Goal: Task Accomplishment & Management: Manage account settings

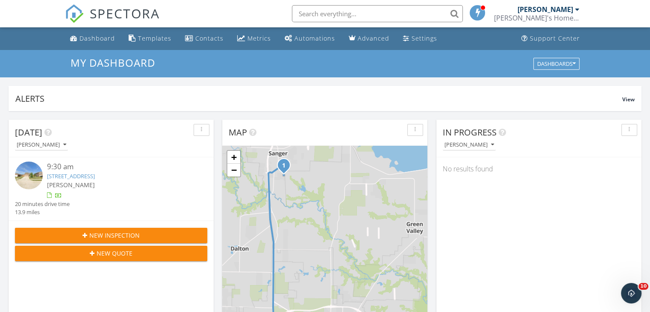
click at [85, 182] on span "[PERSON_NAME]" at bounding box center [71, 185] width 48 height 8
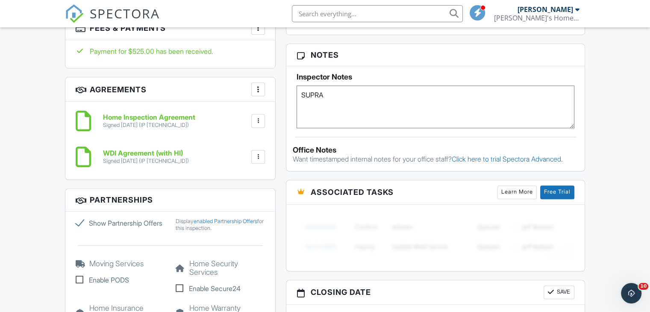
scroll to position [598, 0]
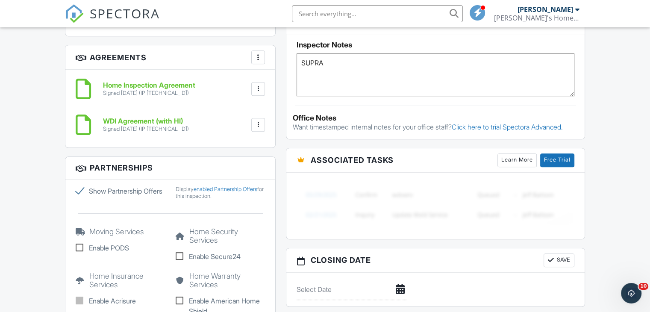
click at [80, 190] on label "Show Partnership Offers" at bounding box center [120, 191] width 89 height 10
checkbox input "false"
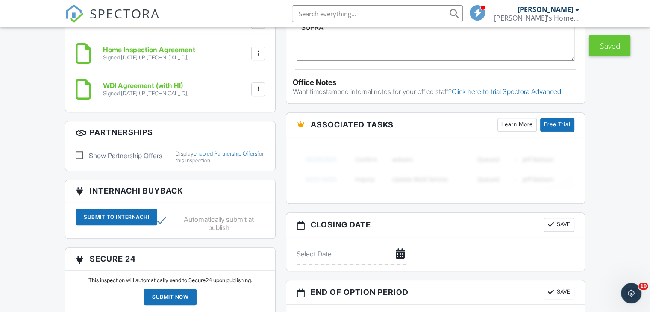
scroll to position [683, 0]
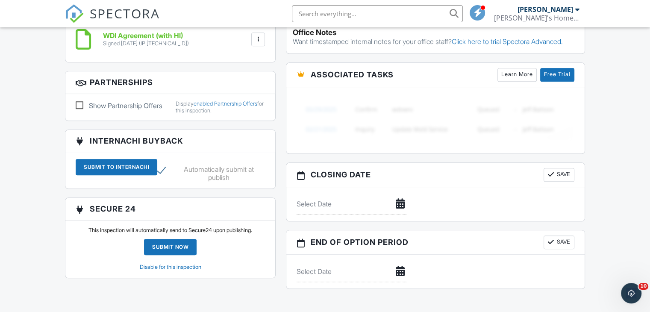
click at [185, 270] on link "Disable for this inspection" at bounding box center [171, 267] width 62 height 6
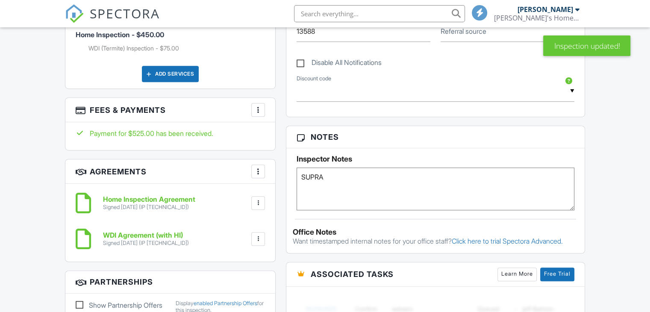
scroll to position [598, 0]
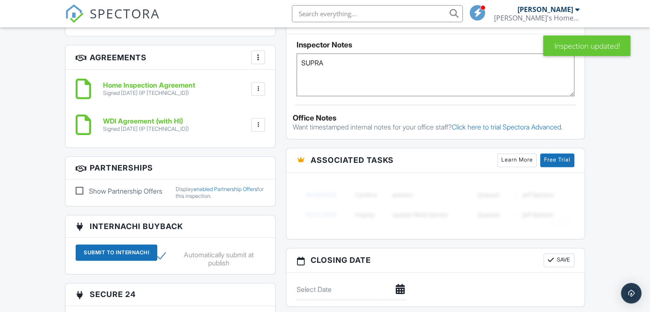
click at [162, 260] on label "Automatically submit at publish" at bounding box center [211, 256] width 108 height 11
checkbox input "false"
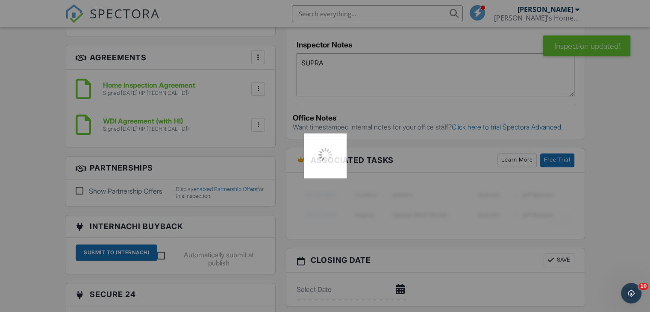
scroll to position [0, 0]
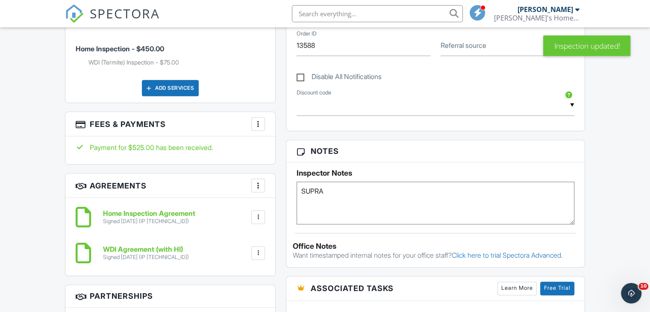
click at [259, 120] on div at bounding box center [258, 124] width 9 height 9
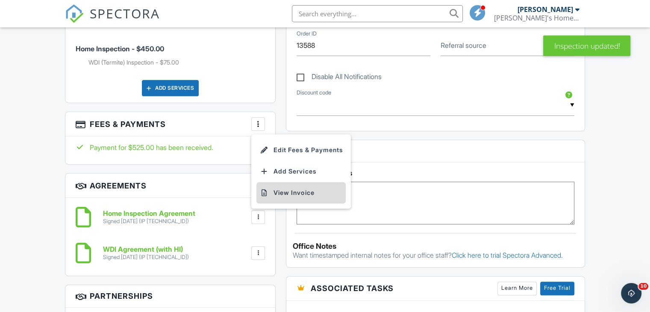
click at [289, 190] on li "View Invoice" at bounding box center [300, 192] width 89 height 21
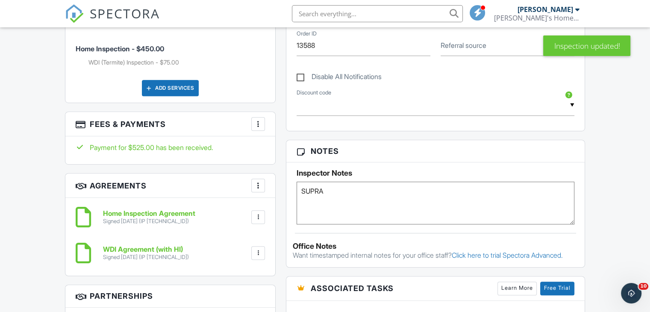
click at [180, 211] on h6 "Home Inspection Agreement" at bounding box center [149, 214] width 92 height 8
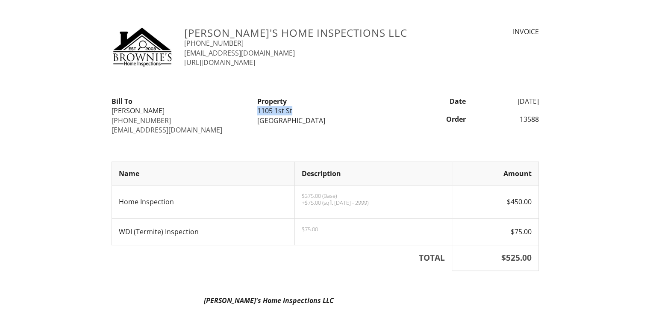
drag, startPoint x: 295, startPoint y: 112, endPoint x: 258, endPoint y: 112, distance: 36.3
click at [257, 114] on div "1105 1st St" at bounding box center [324, 110] width 135 height 9
copy div "1105 1st St"
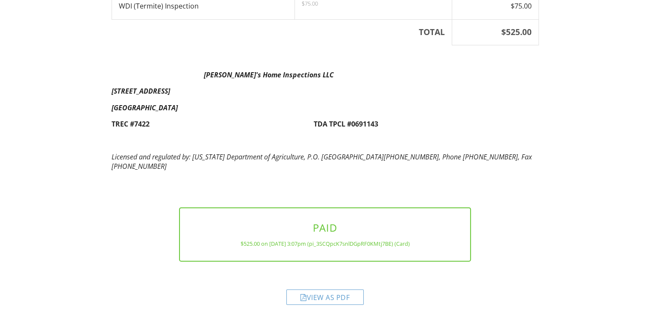
scroll to position [232, 0]
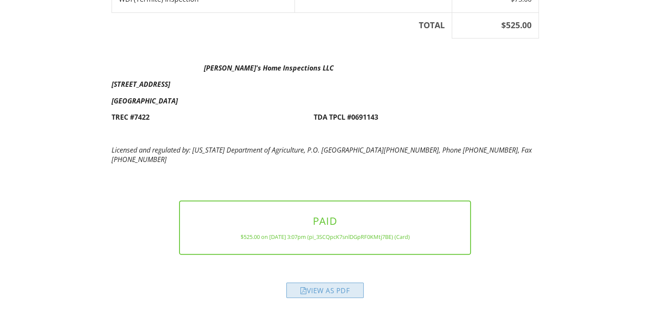
click at [338, 290] on div "View as PDF" at bounding box center [324, 289] width 77 height 15
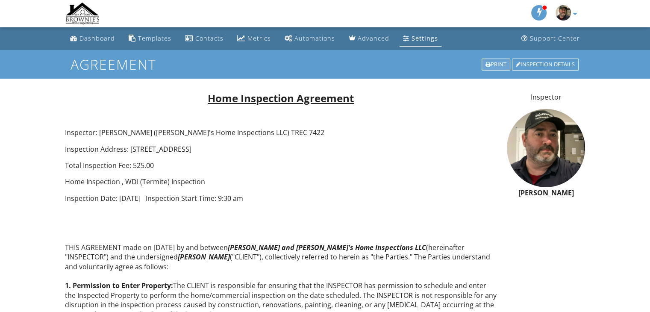
click at [503, 67] on div "Print" at bounding box center [495, 65] width 29 height 12
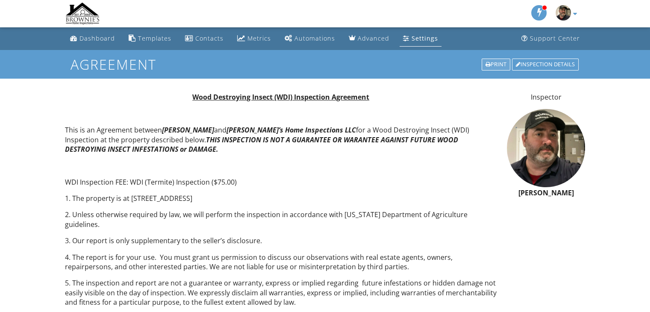
click at [497, 64] on div "Print" at bounding box center [495, 65] width 29 height 12
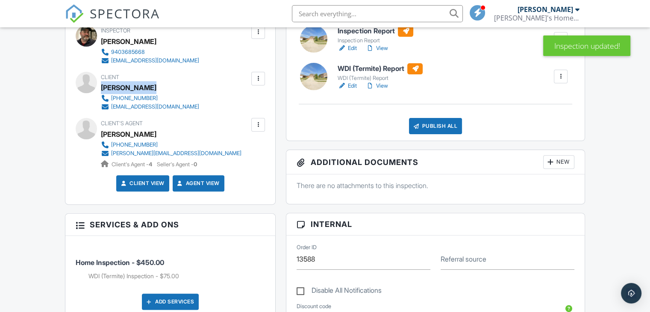
drag, startPoint x: 154, startPoint y: 88, endPoint x: 103, endPoint y: 88, distance: 51.3
click at [103, 88] on div "[PERSON_NAME]" at bounding box center [153, 87] width 105 height 13
click at [380, 68] on h6 "WDI (Termite) Report" at bounding box center [379, 68] width 85 height 11
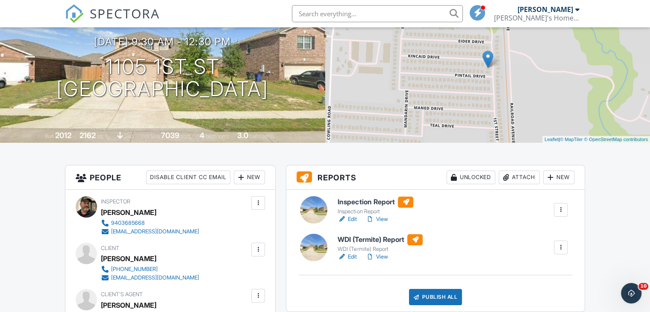
scroll to position [128, 0]
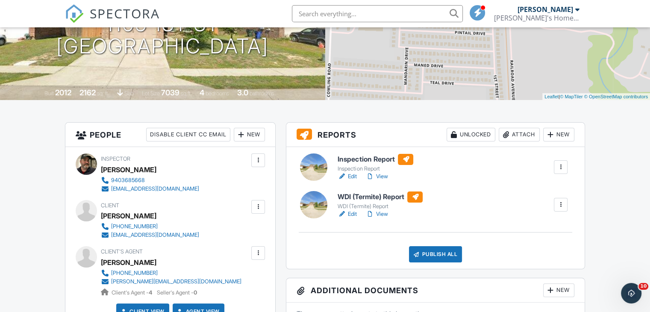
click at [364, 159] on h6 "Inspection Report" at bounding box center [375, 159] width 76 height 11
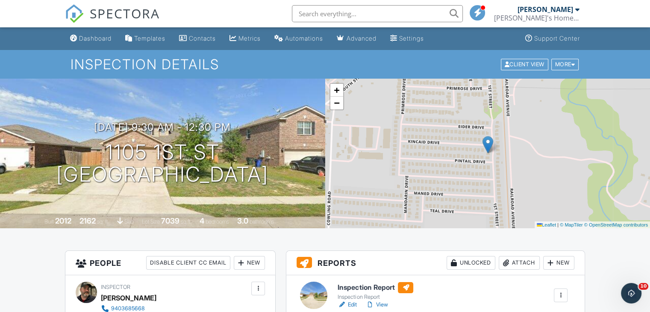
click at [577, 10] on div at bounding box center [577, 9] width 4 height 7
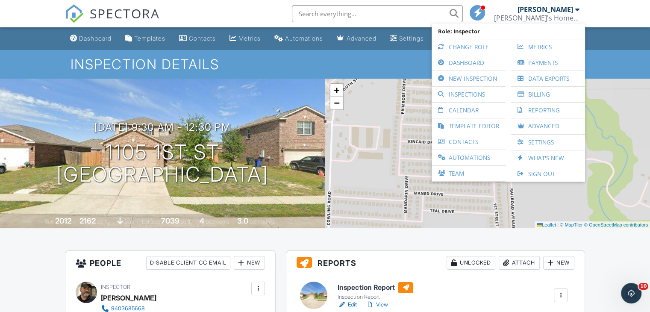
click at [485, 106] on link "Calendar" at bounding box center [468, 110] width 65 height 15
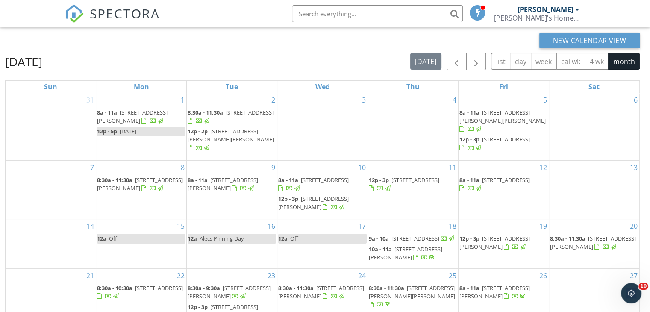
scroll to position [114, 0]
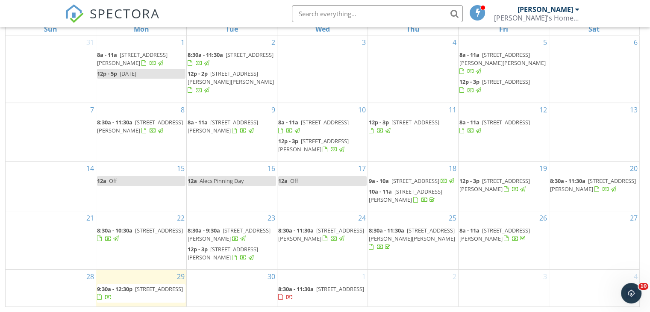
click at [323, 289] on span "[STREET_ADDRESS]" at bounding box center [340, 289] width 48 height 8
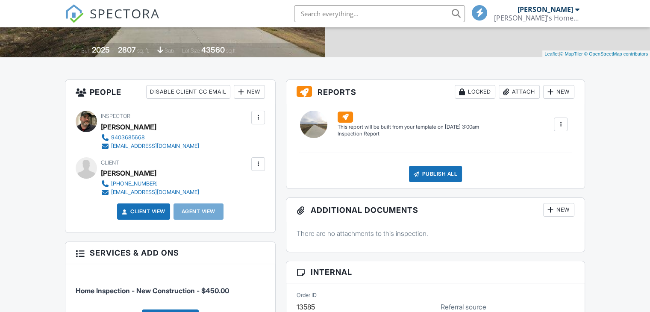
scroll to position [171, 0]
click at [257, 163] on div at bounding box center [258, 164] width 9 height 9
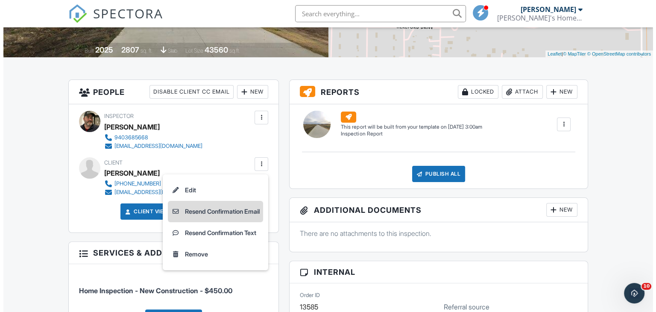
scroll to position [0, 0]
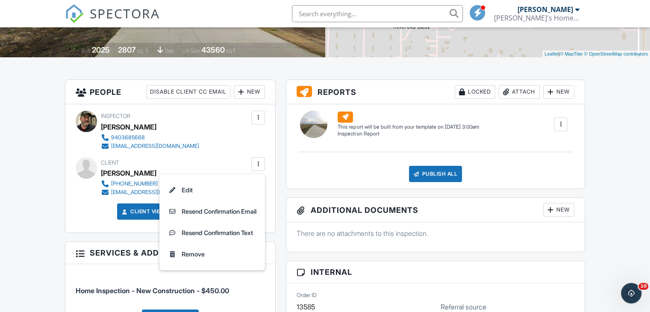
click at [236, 213] on li "Resend Confirmation Email" at bounding box center [211, 211] width 95 height 21
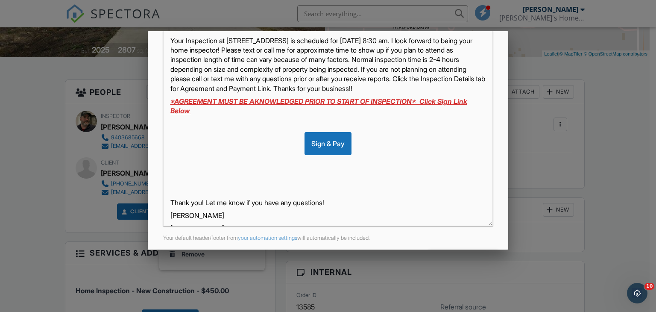
scroll to position [201, 0]
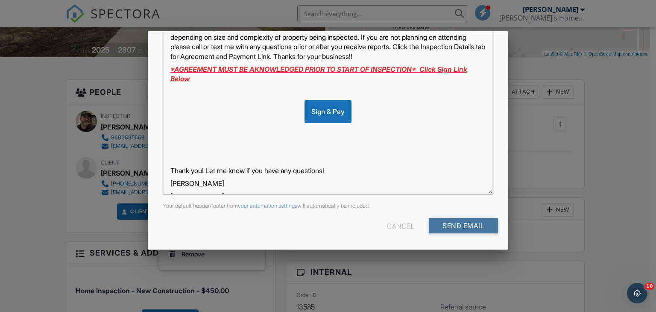
click at [468, 228] on input "Send Email" at bounding box center [463, 225] width 69 height 15
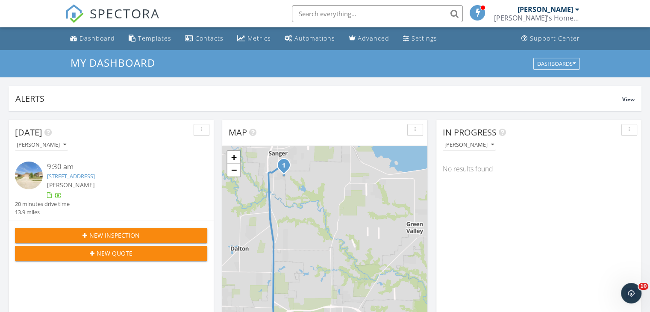
click at [575, 10] on div at bounding box center [577, 9] width 4 height 7
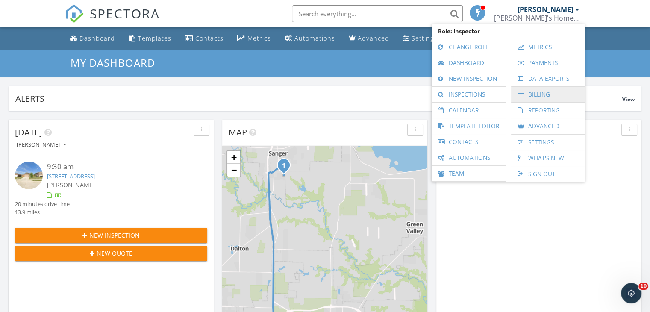
click at [543, 95] on link "Billing" at bounding box center [547, 94] width 65 height 15
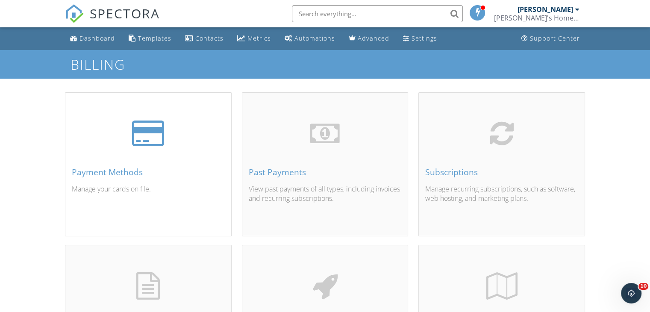
click at [109, 173] on div "Payment Methods" at bounding box center [148, 171] width 153 height 9
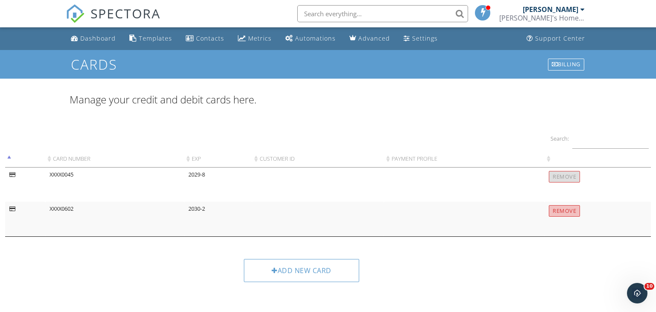
drag, startPoint x: 560, startPoint y: 211, endPoint x: 369, endPoint y: 47, distance: 251.1
click at [560, 211] on input "Remove" at bounding box center [564, 211] width 31 height 12
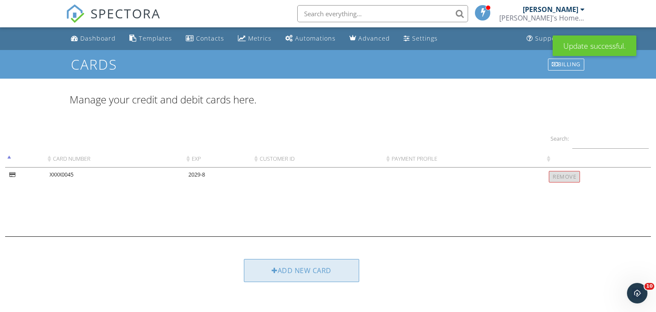
click at [310, 268] on div "Add new card" at bounding box center [301, 270] width 115 height 23
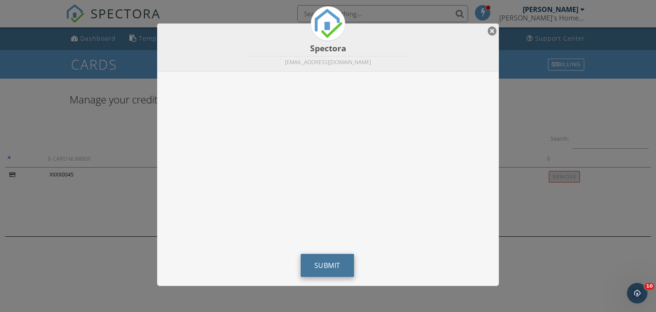
click at [324, 264] on span "Submit" at bounding box center [327, 265] width 26 height 9
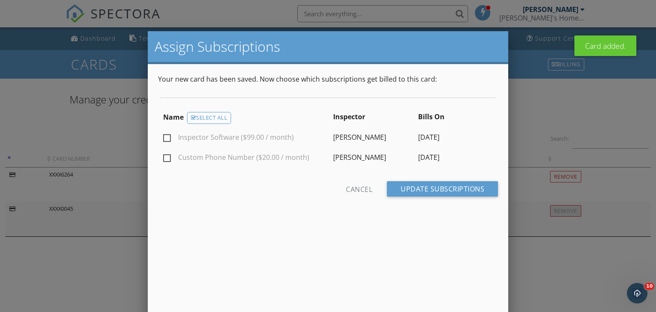
click at [167, 137] on label "Inspector Software ($99.00 / month)" at bounding box center [228, 138] width 131 height 11
click at [167, 137] on input "Inspector Software ($99.00 / month)" at bounding box center [166, 139] width 6 height 6
checkbox input "true"
click at [167, 158] on label "Custom Phone Number ($20.00 / month)" at bounding box center [236, 158] width 146 height 11
click at [167, 158] on input "Custom Phone Number ($20.00 / month)" at bounding box center [166, 159] width 6 height 6
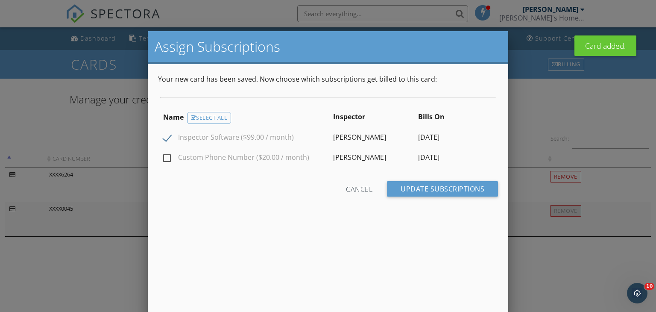
checkbox input "true"
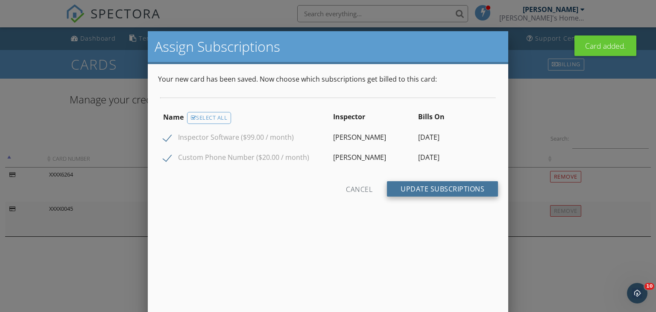
click at [418, 187] on input "Update Subscriptions" at bounding box center [442, 188] width 111 height 15
